Goal: Register for event/course

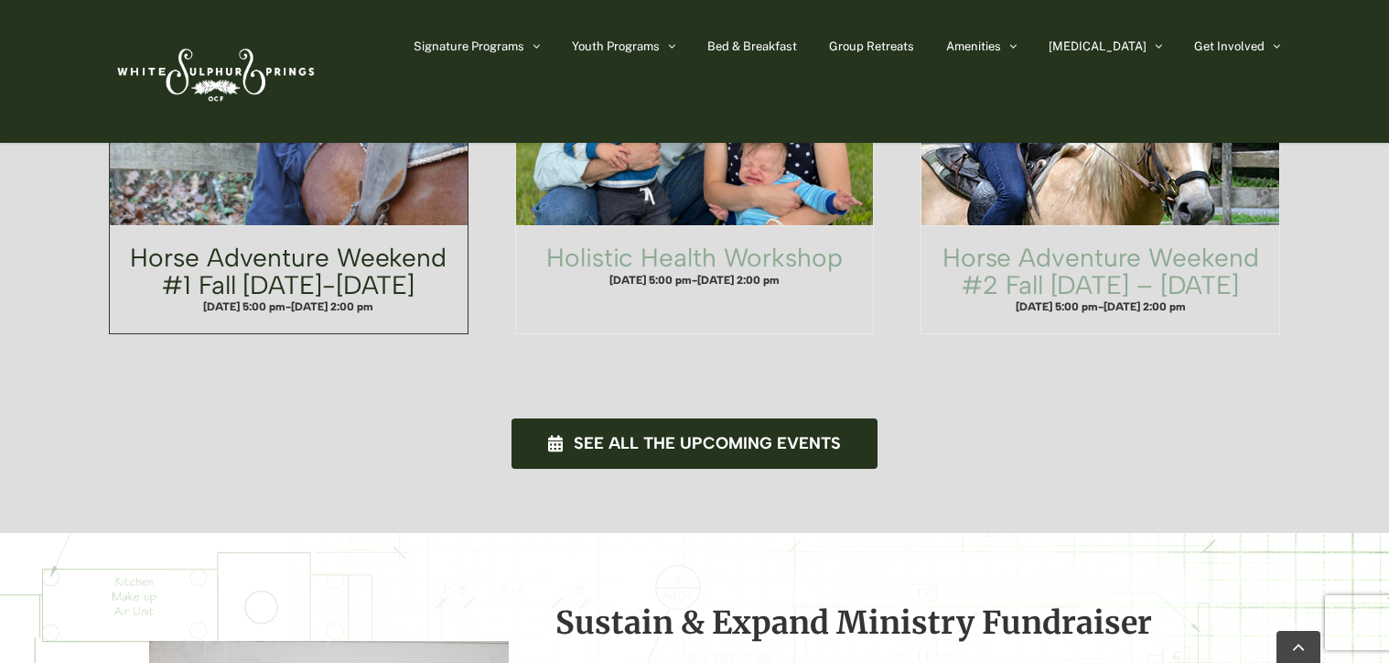
scroll to position [1369, 0]
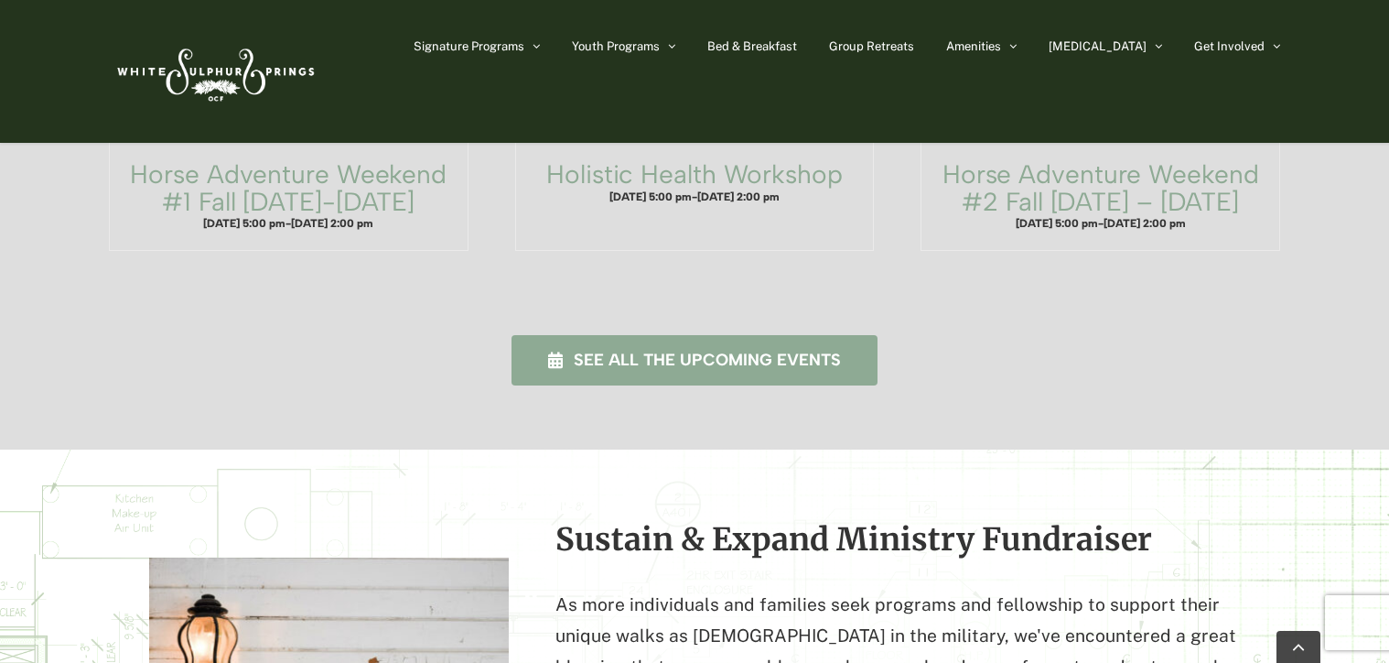
click at [650, 350] on span "See all the upcoming events" at bounding box center [707, 359] width 267 height 19
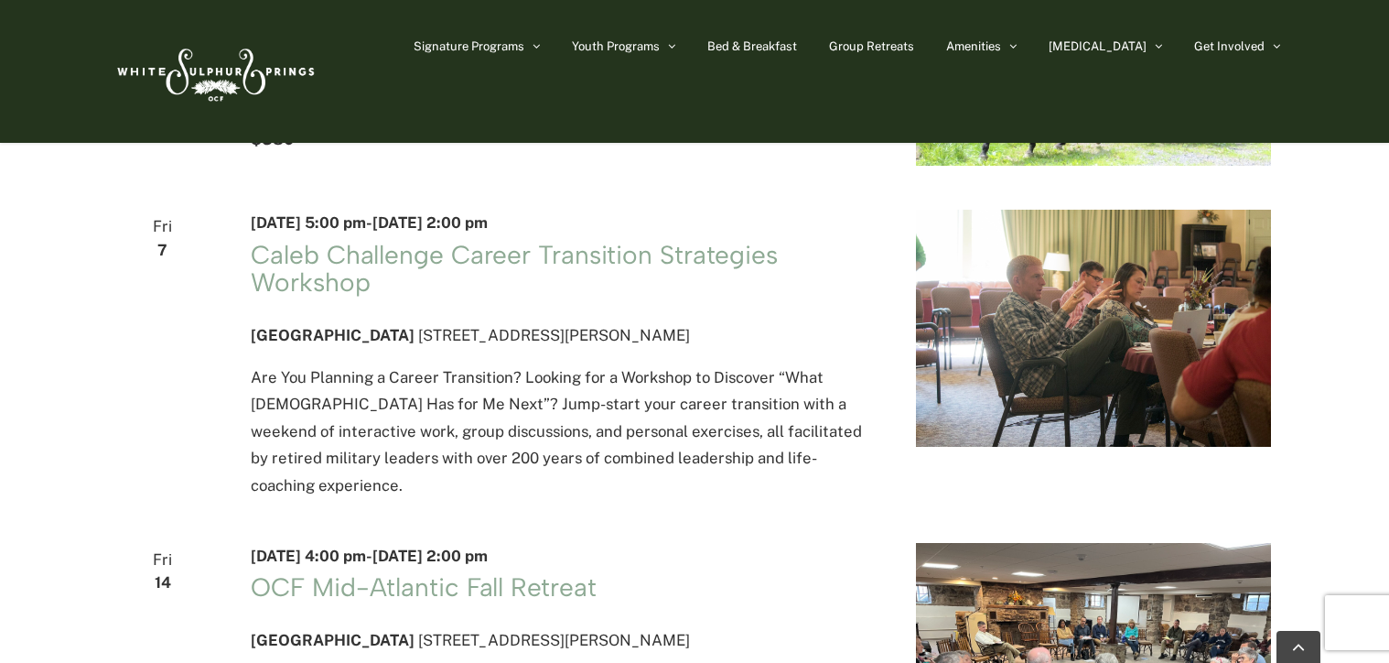
scroll to position [2193, 0]
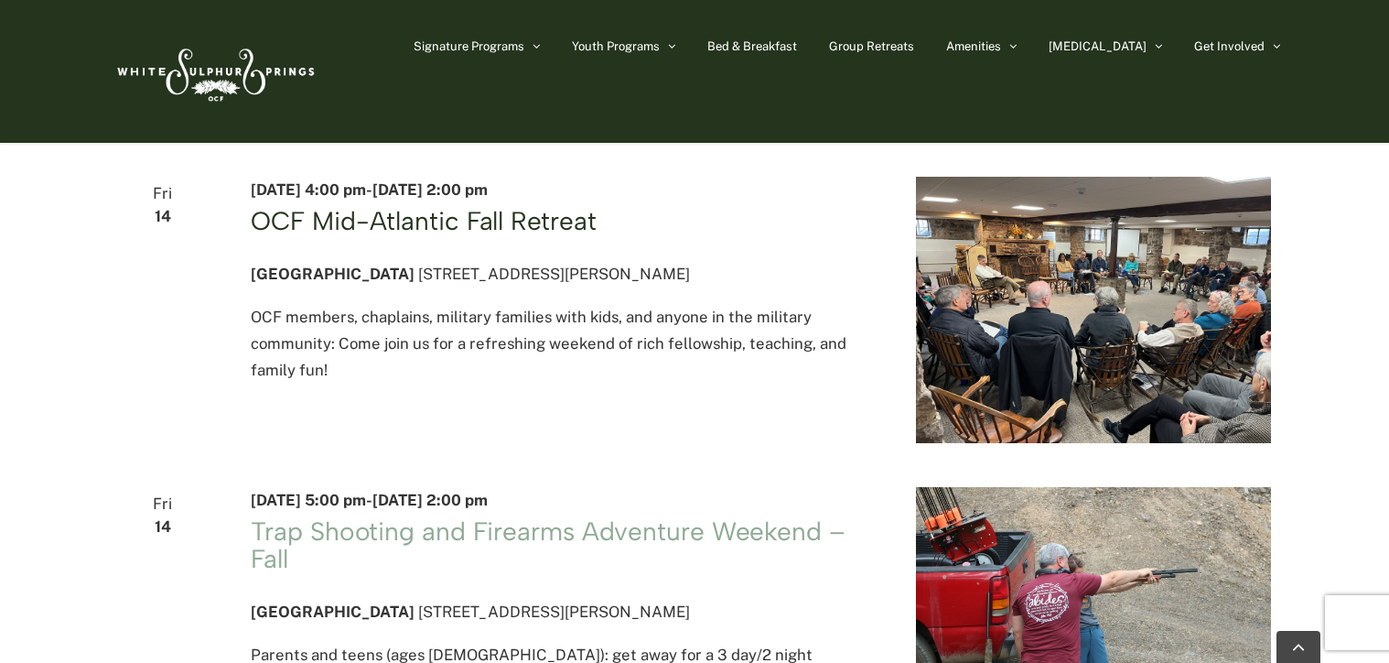
click at [498, 236] on link "OCF Mid-Atlantic Fall Retreat" at bounding box center [423, 220] width 345 height 31
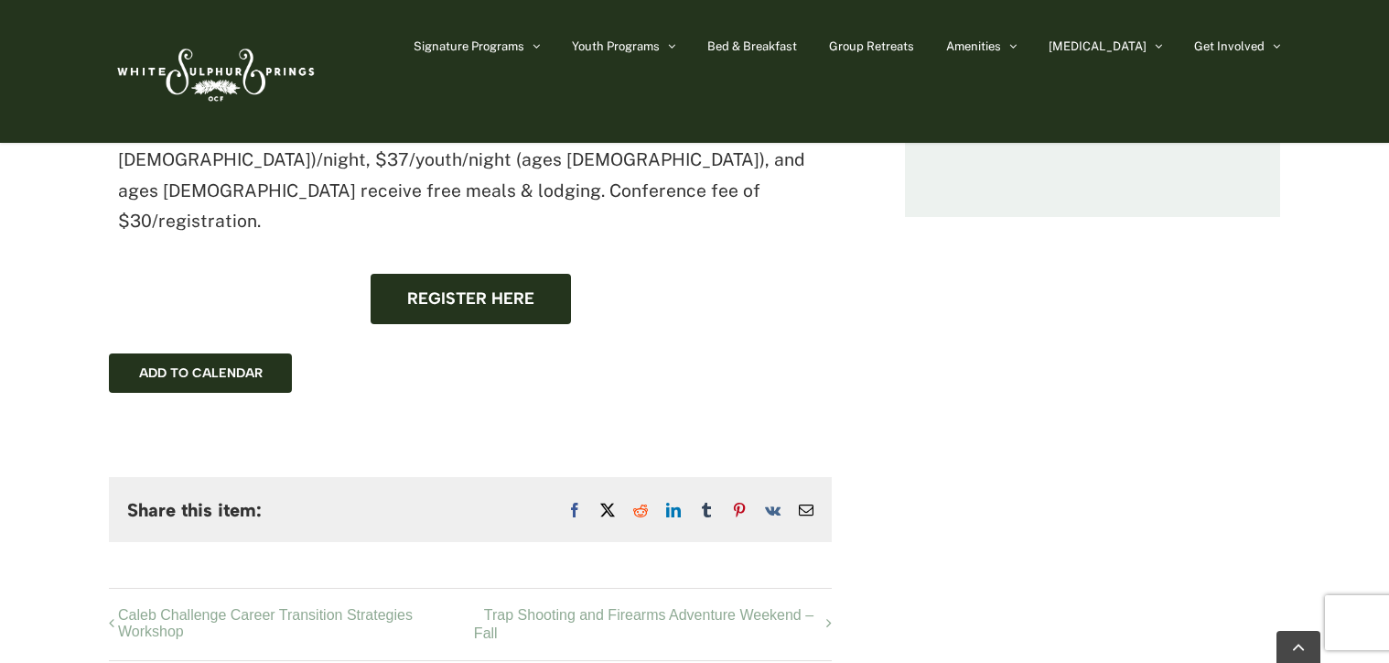
scroll to position [1002, 0]
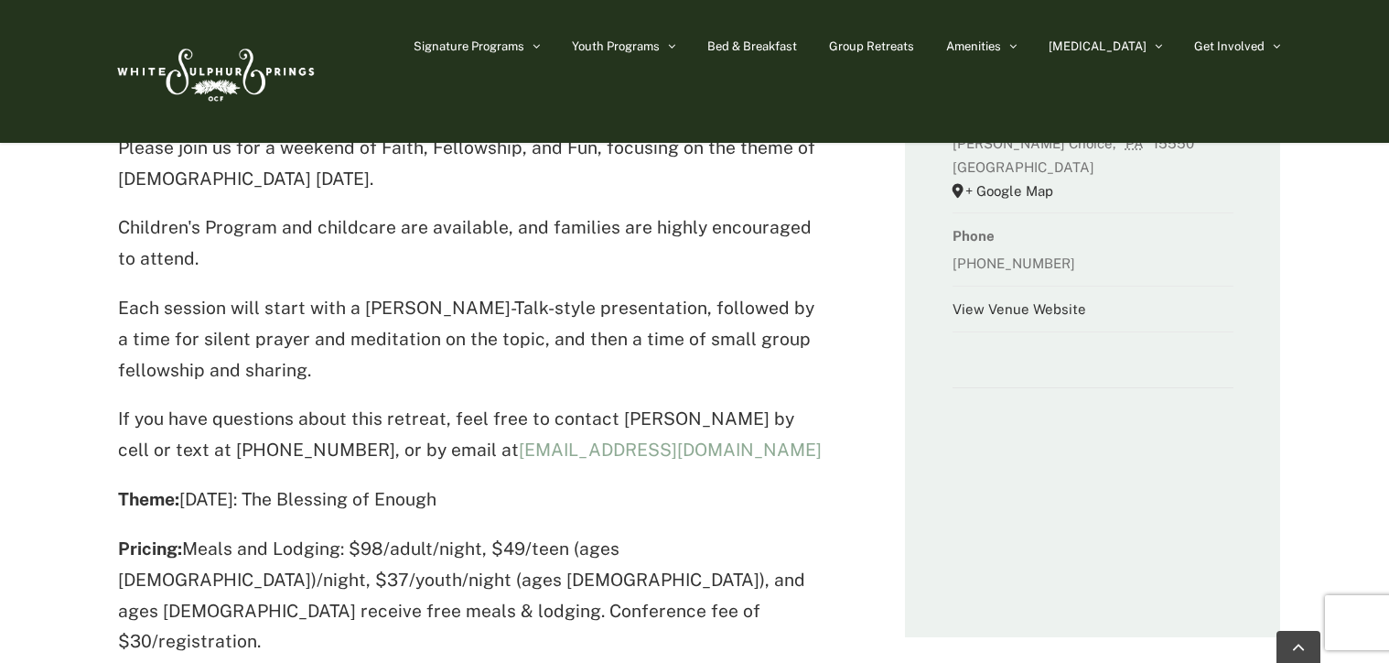
scroll to position [820, 0]
